Goal: Task Accomplishment & Management: Manage account settings

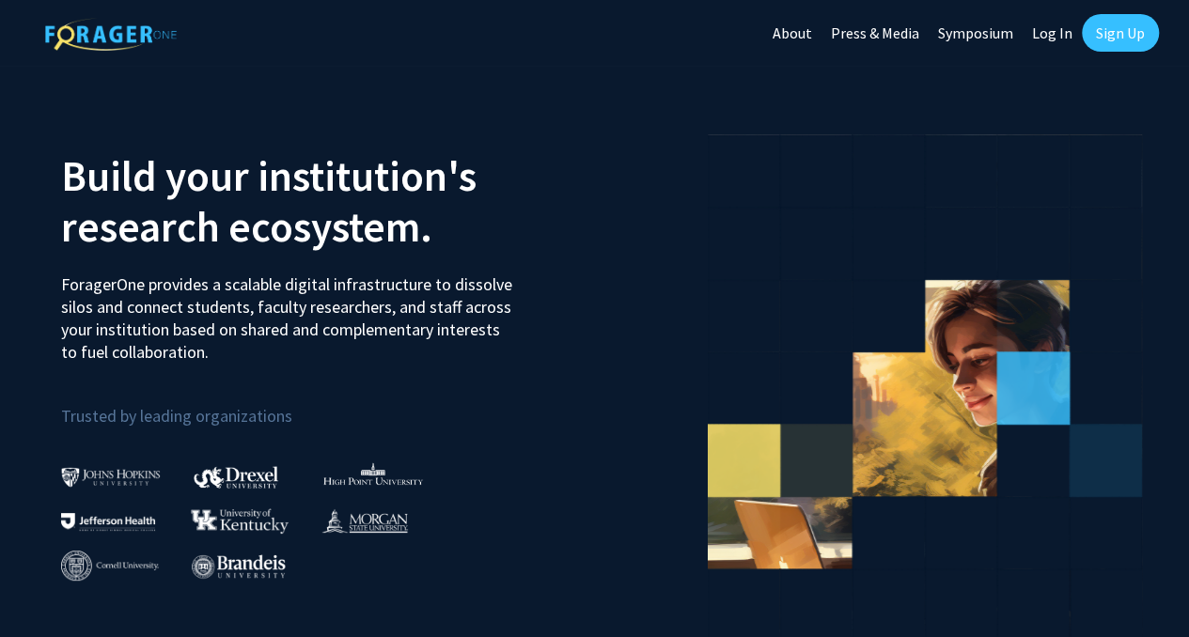
click at [1066, 38] on link "Log In" at bounding box center [1051, 33] width 59 height 66
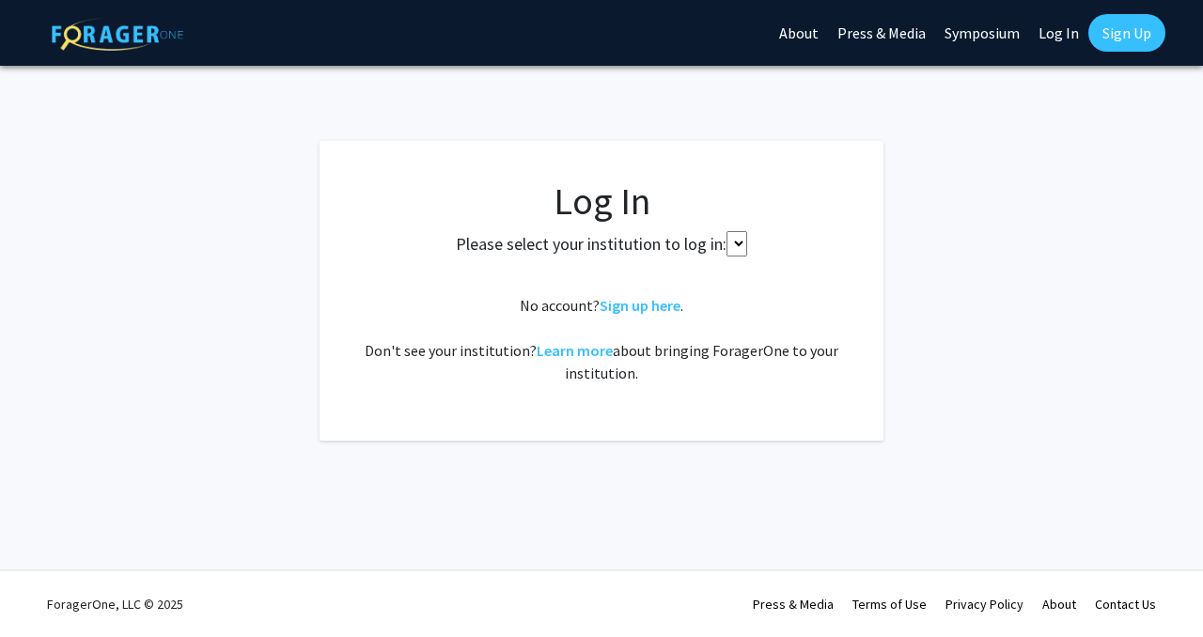
select select
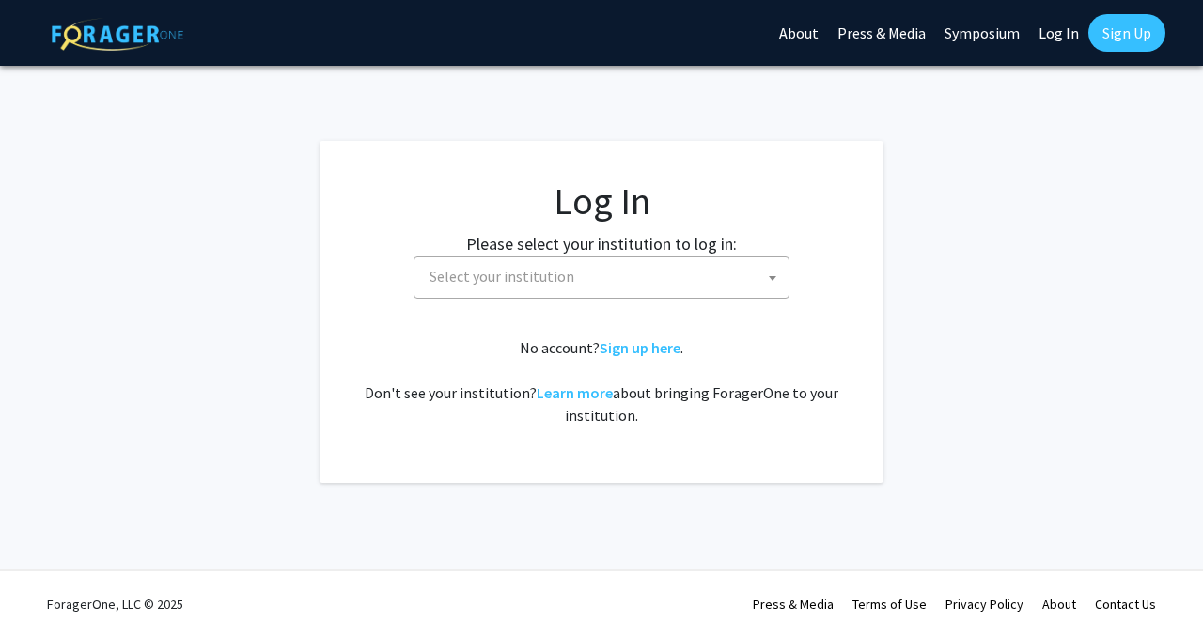
click at [720, 279] on span "Select your institution" at bounding box center [605, 276] width 366 height 39
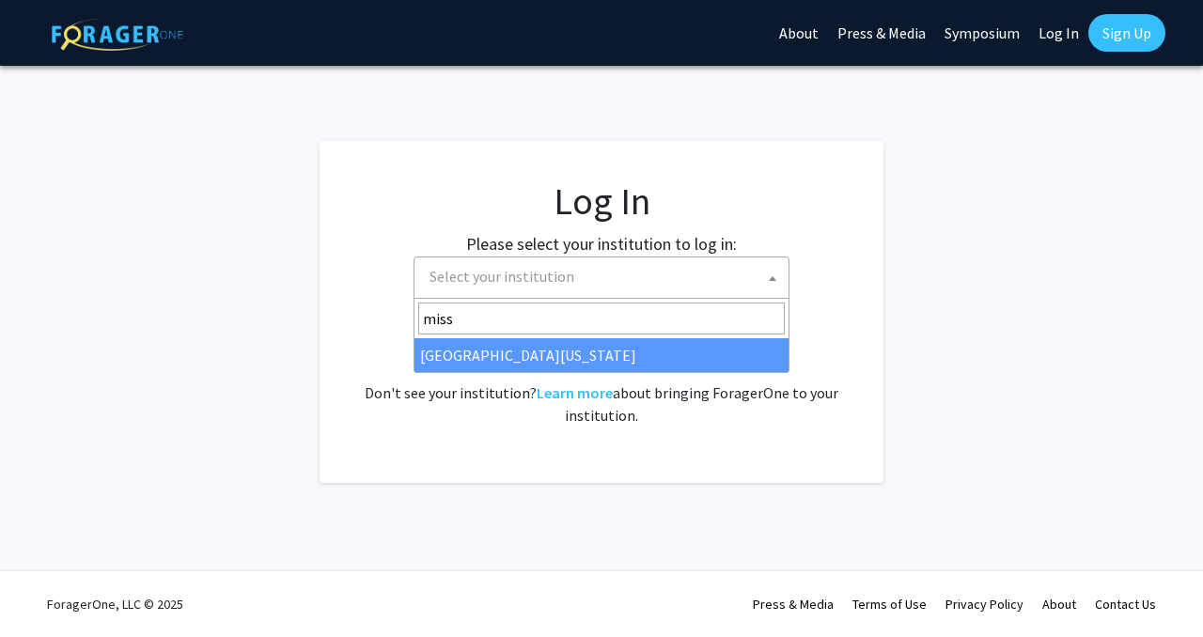
type input "miss"
select select "33"
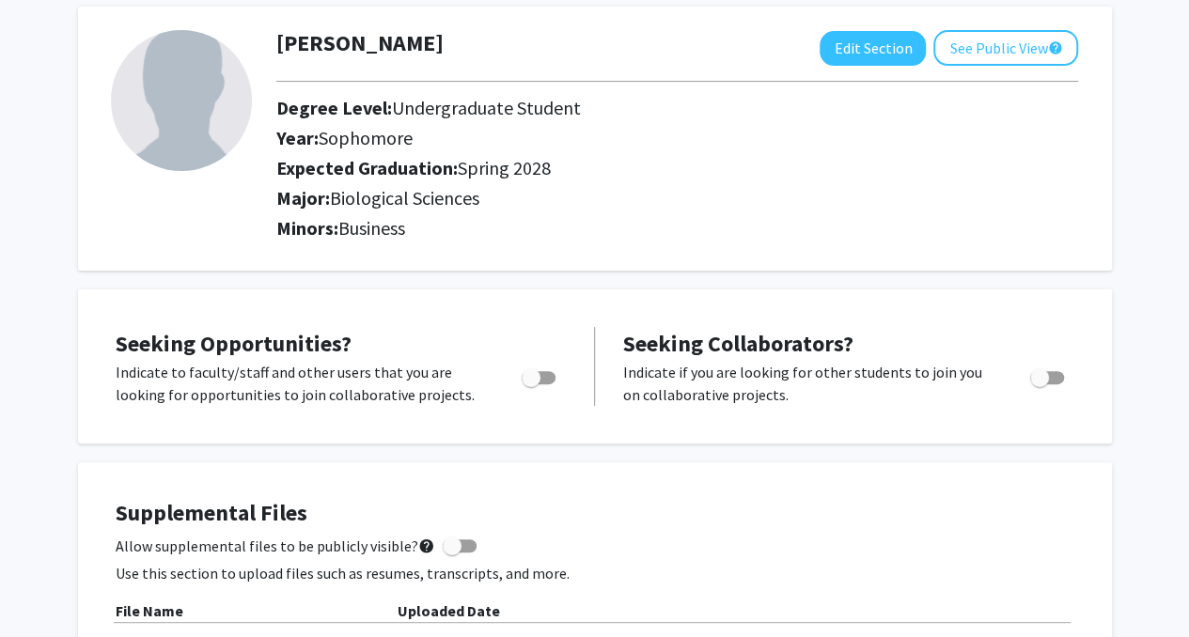
scroll to position [188, 0]
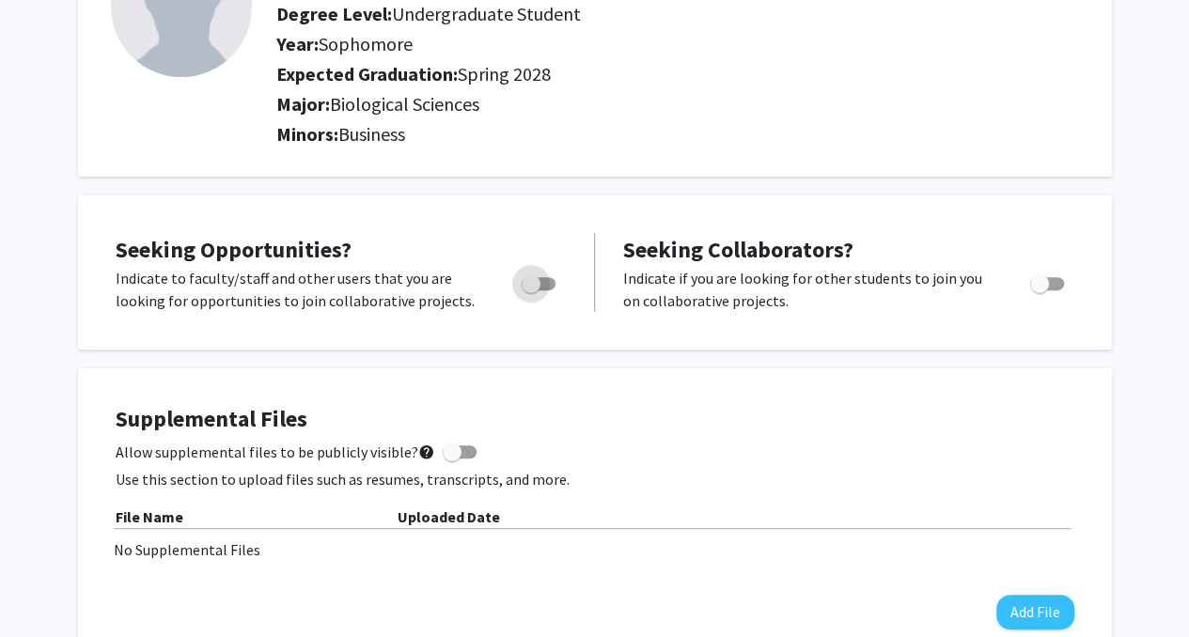
click at [530, 285] on span "Toggle" at bounding box center [531, 283] width 19 height 19
click at [530, 290] on input "Are you actively seeking opportunities?" at bounding box center [530, 290] width 1 height 1
checkbox input "true"
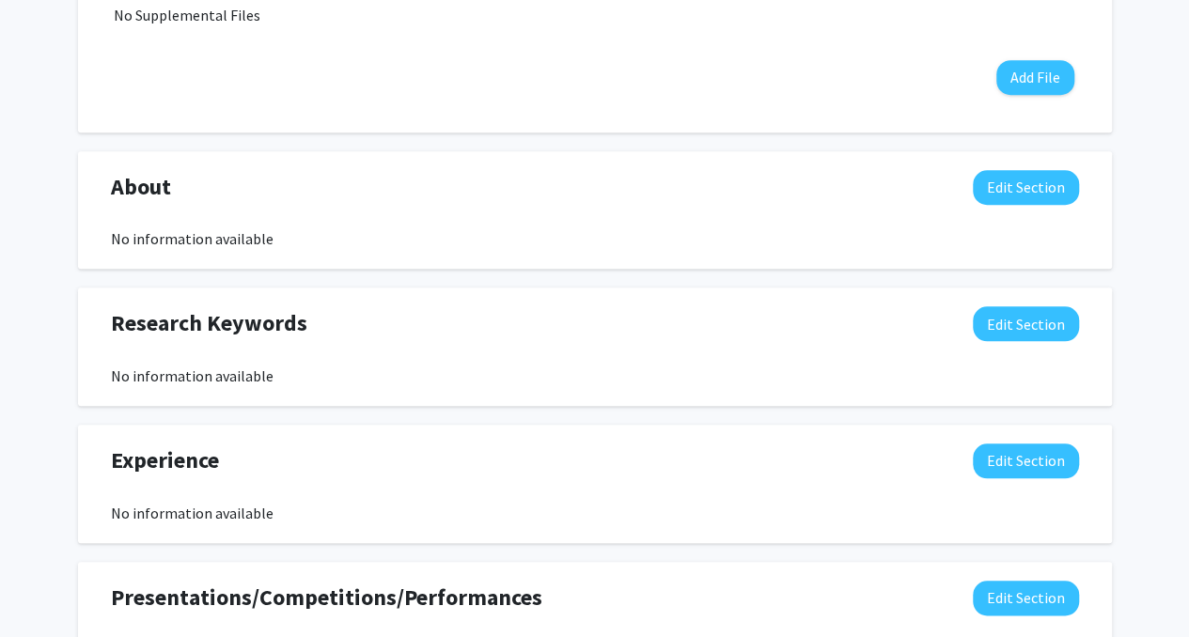
scroll to position [752, 0]
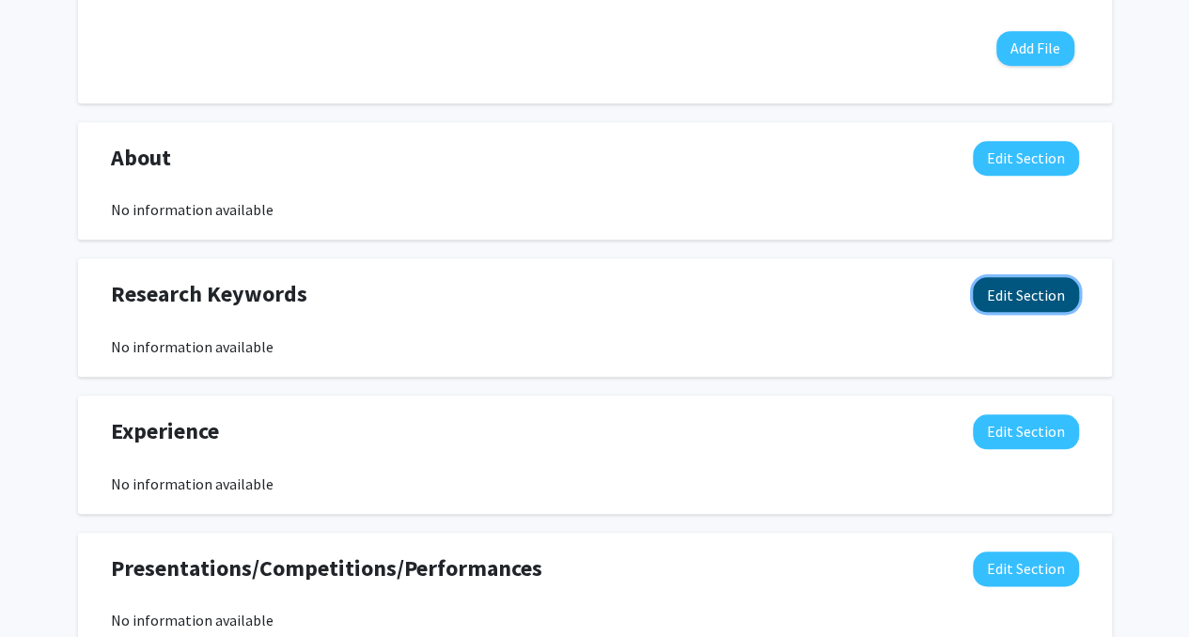
click at [1013, 302] on button "Edit Section" at bounding box center [1026, 294] width 106 height 35
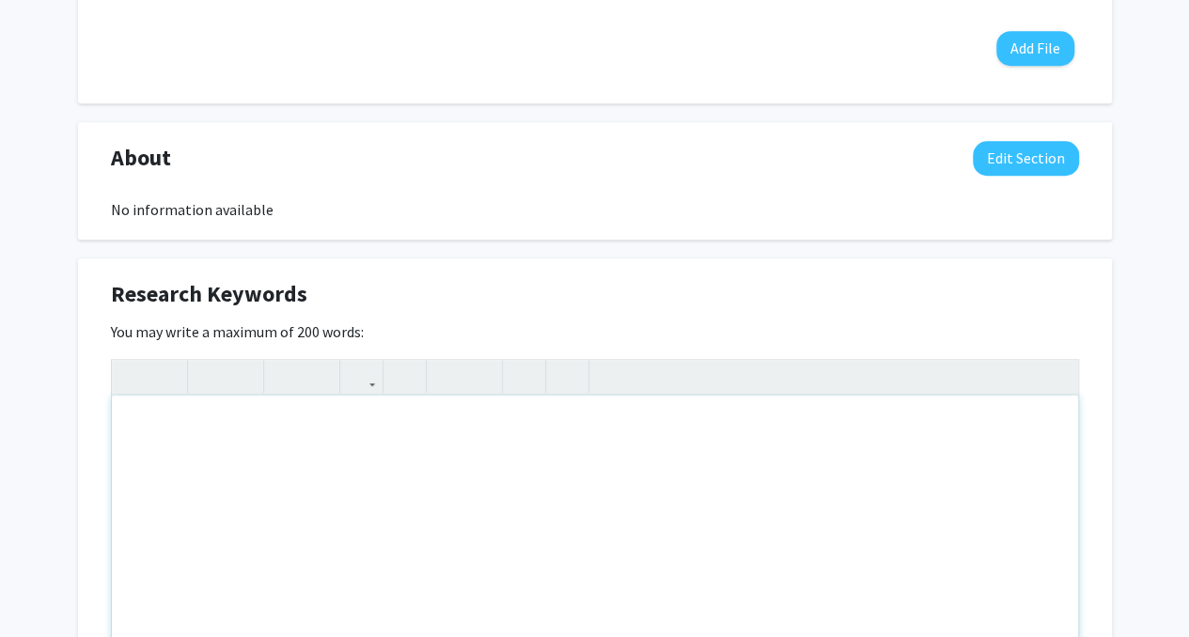
scroll to position [940, 0]
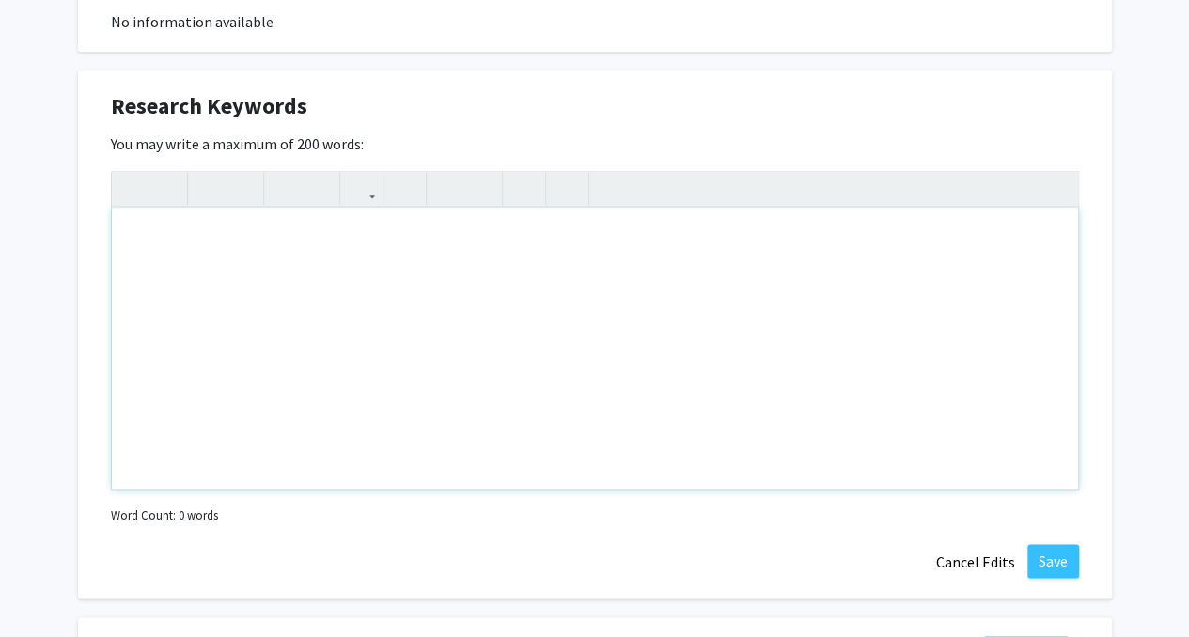
click at [583, 277] on div "Note to users with screen readers: Please deactivate our accessibility plugin f…" at bounding box center [595, 349] width 966 height 282
click at [964, 559] on button "Cancel Edits" at bounding box center [975, 562] width 103 height 36
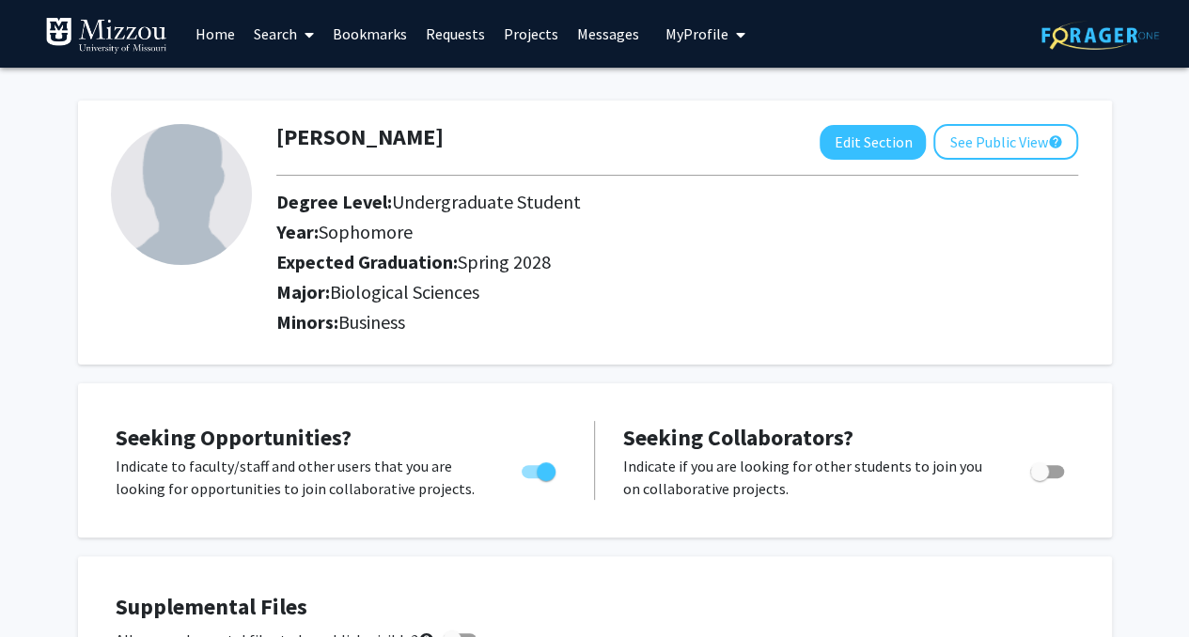
scroll to position [0, 0]
click at [983, 135] on button "See Public View help" at bounding box center [1005, 142] width 145 height 36
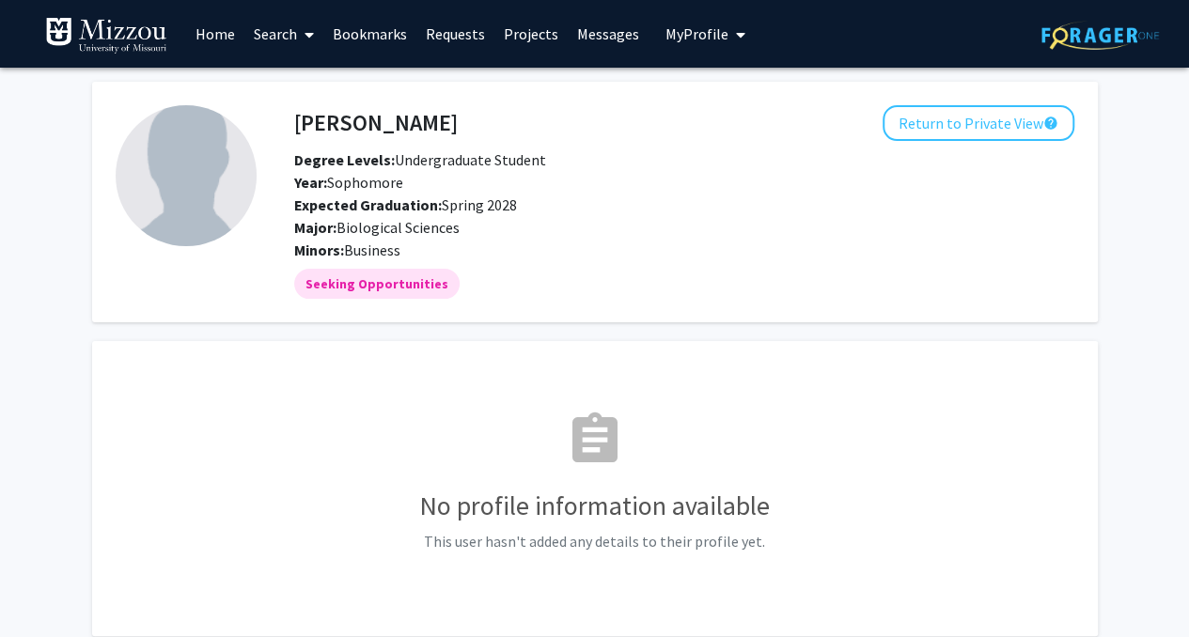
click at [290, 32] on link "Search" at bounding box center [283, 34] width 79 height 66
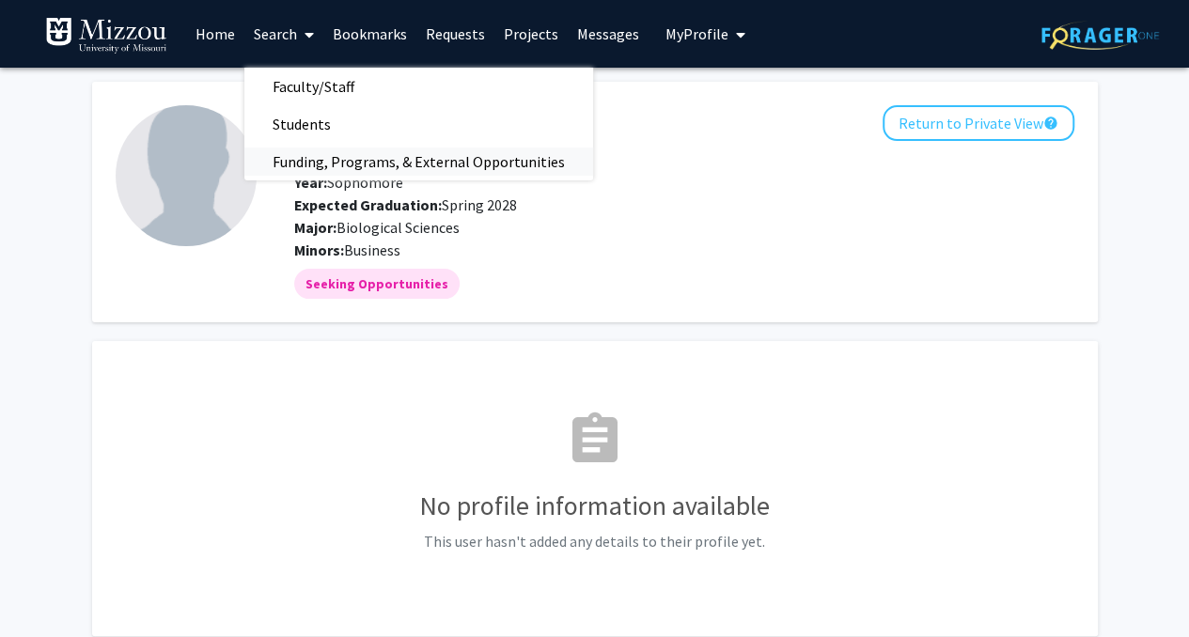
click at [371, 163] on span "Funding, Programs, & External Opportunities" at bounding box center [418, 162] width 349 height 38
